Goal: Transaction & Acquisition: Purchase product/service

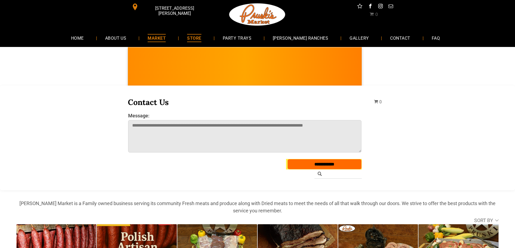
click at [166, 40] on span "MARKET" at bounding box center [157, 38] width 18 height 8
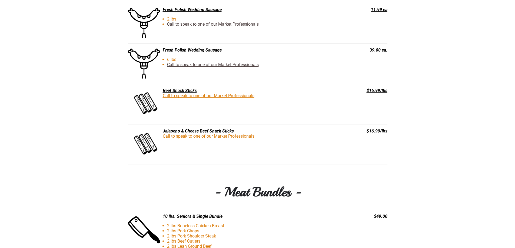
scroll to position [919, 0]
